Goal: Task Accomplishment & Management: Use online tool/utility

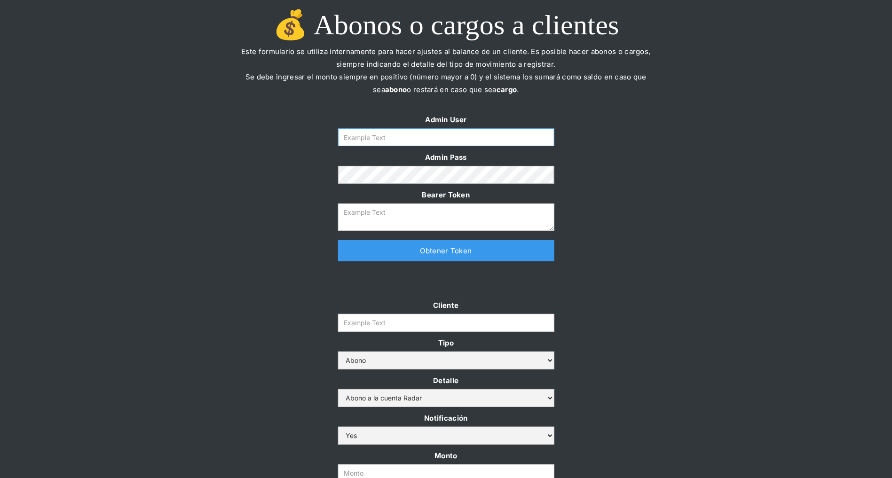
click at [441, 137] on input "Form" at bounding box center [446, 137] width 216 height 18
type input "[PERSON_NAME][EMAIL_ADDRESS][DOMAIN_NAME]"
click at [426, 246] on link "Obtener Token" at bounding box center [446, 250] width 216 height 21
type textarea "eyJhbGciOiJSUzI1NiIsInR5cCI6IkpXVCJ9.eyJkYXRhIjp7ImlkIjoiZGFuaWVsYUBzb21vc3JhZG…"
click at [387, 323] on input "Cliente" at bounding box center [446, 323] width 216 height 18
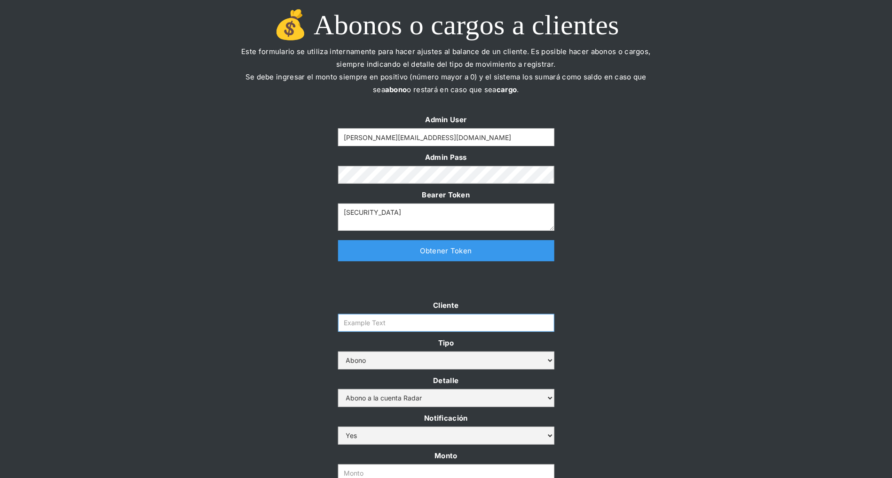
paste input "prontopaga"
type input "prontopaga"
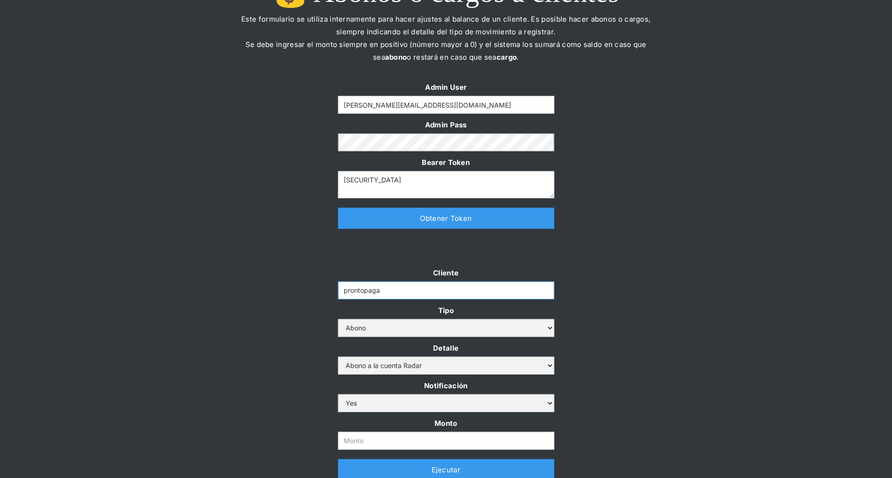
scroll to position [52, 0]
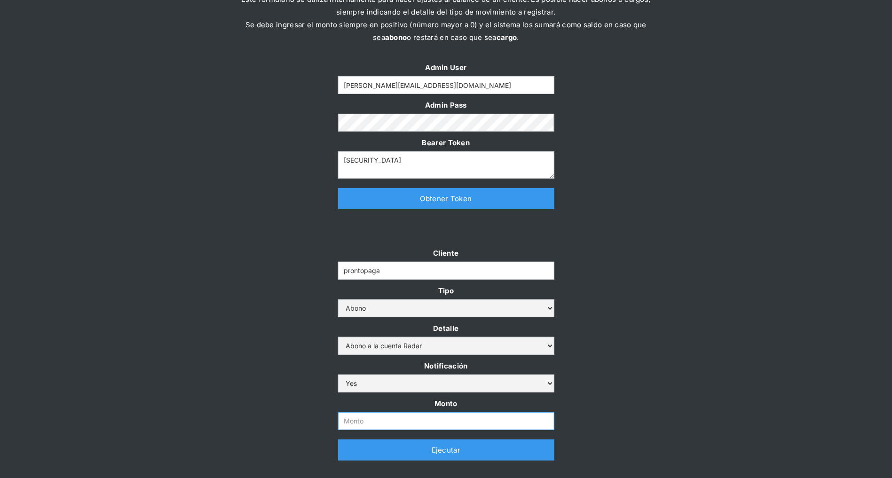
click at [358, 421] on input "Monto" at bounding box center [446, 422] width 216 height 18
paste input "$1,500,000,000"
type input "1.500.000.000"
click at [258, 351] on div "Cliente prontopaga Tipo Abono Cargo Detalle Abono a la cuenta Radar Devolución …" at bounding box center [446, 358] width 892 height 223
click at [373, 454] on link "Ejecutar" at bounding box center [446, 450] width 216 height 21
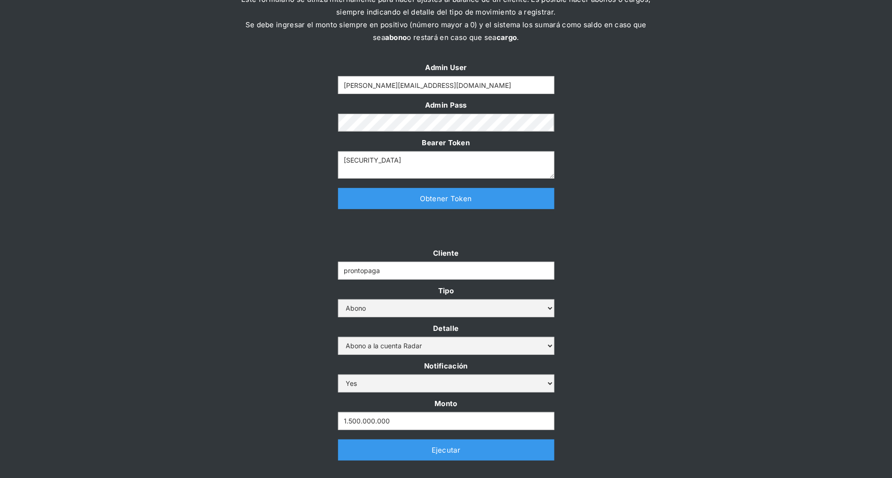
scroll to position [0, 0]
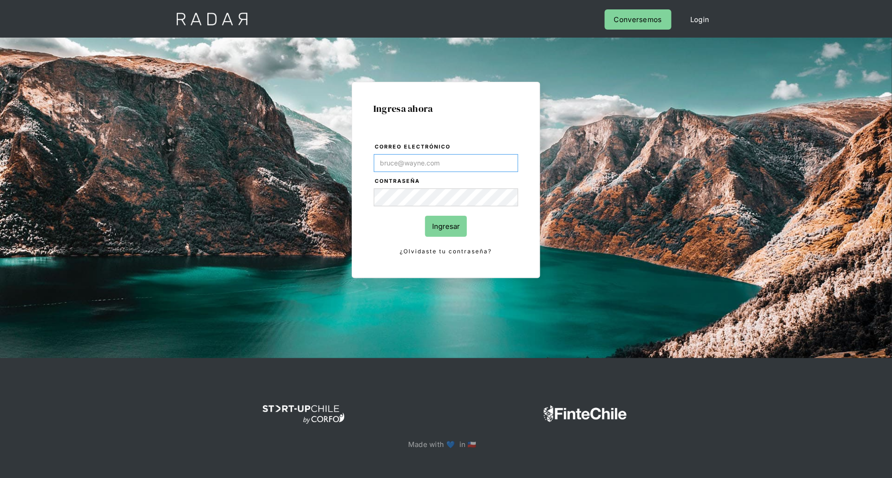
type input "[PERSON_NAME][EMAIL_ADDRESS][DOMAIN_NAME]"
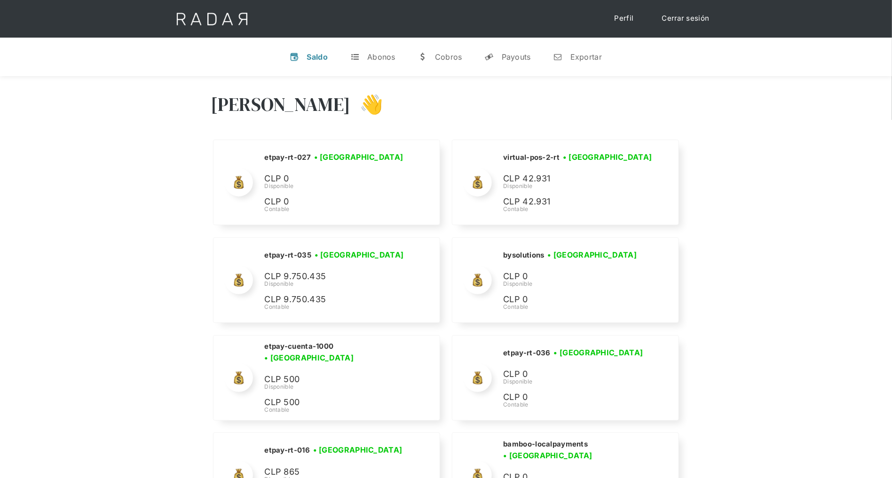
scroll to position [4014, 0]
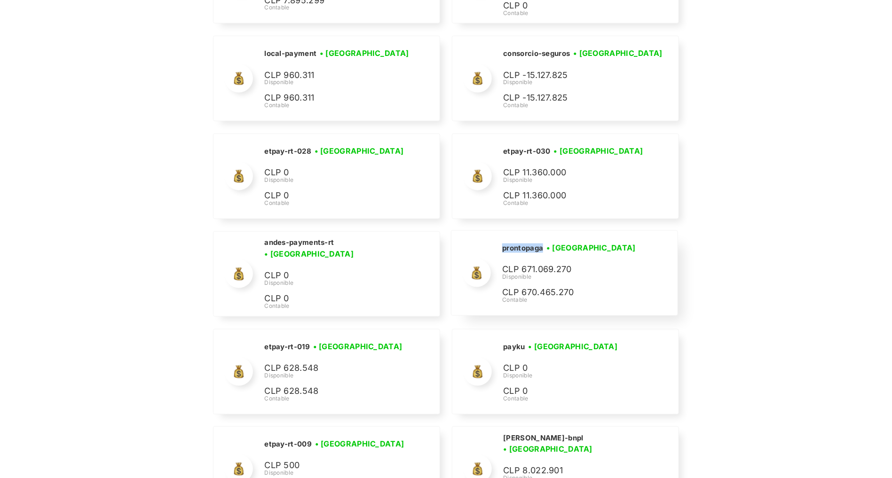
drag, startPoint x: 544, startPoint y: 238, endPoint x: 503, endPoint y: 238, distance: 41.4
click at [0, 0] on div "prontopaga • [GEOGRAPHIC_DATA] • Desconectada" at bounding box center [0, 0] width 0 height 0
copy h2 "prontopaga"
